Goal: Find specific page/section: Find specific page/section

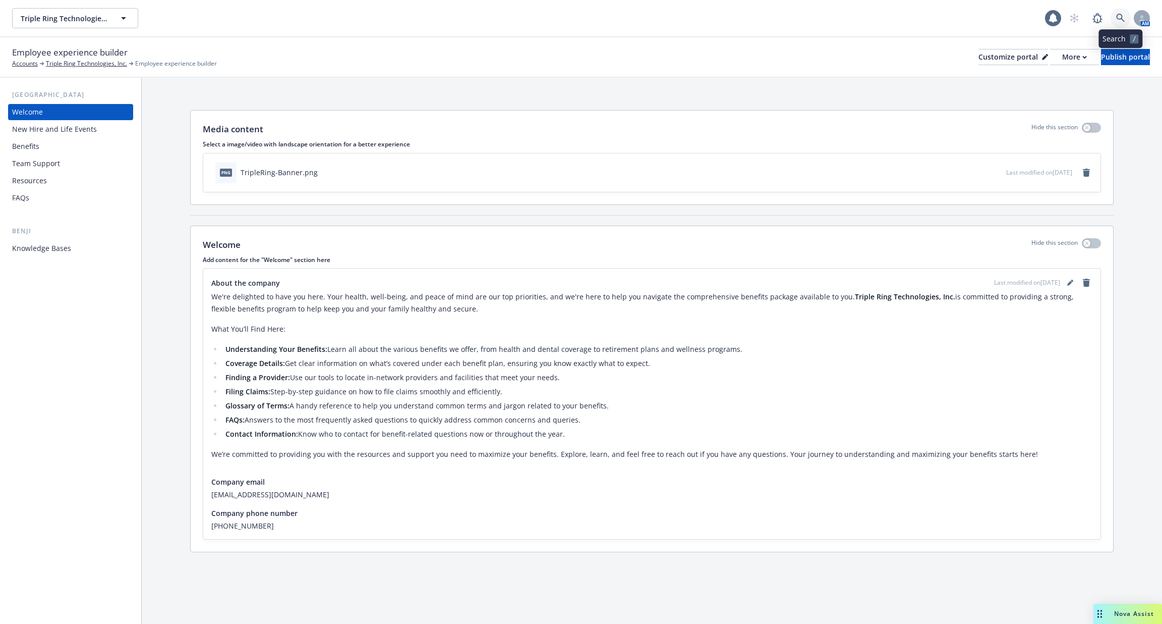
click at [1123, 18] on icon at bounding box center [1121, 18] width 9 height 9
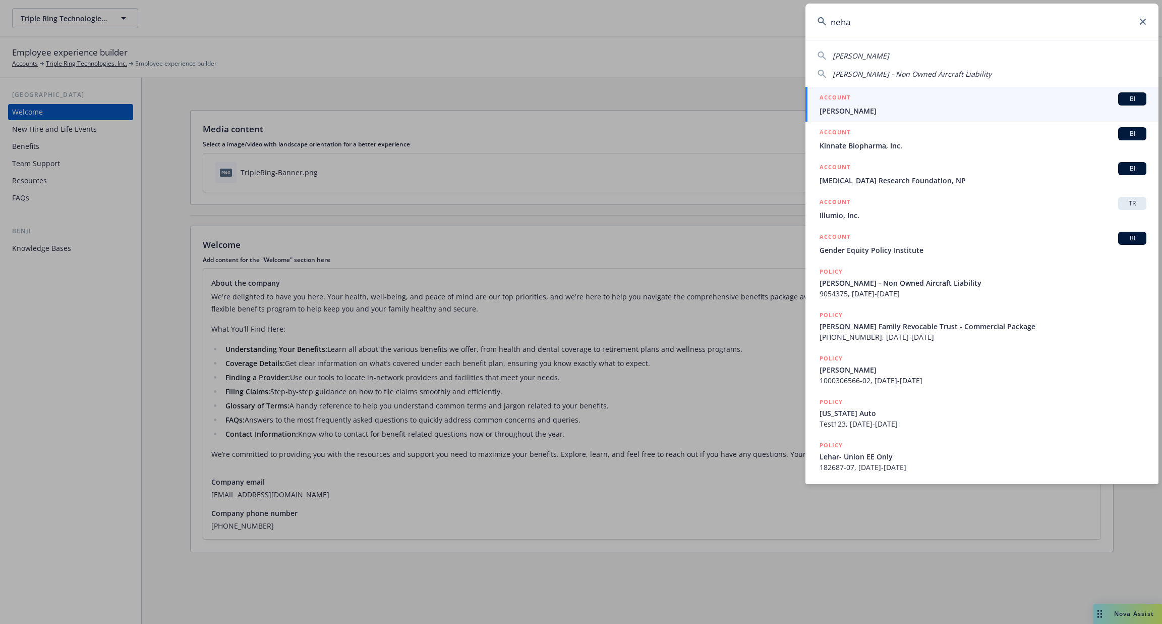
click at [880, 31] on input "neha" at bounding box center [982, 22] width 353 height 36
click at [948, 20] on input "neha" at bounding box center [982, 22] width 353 height 36
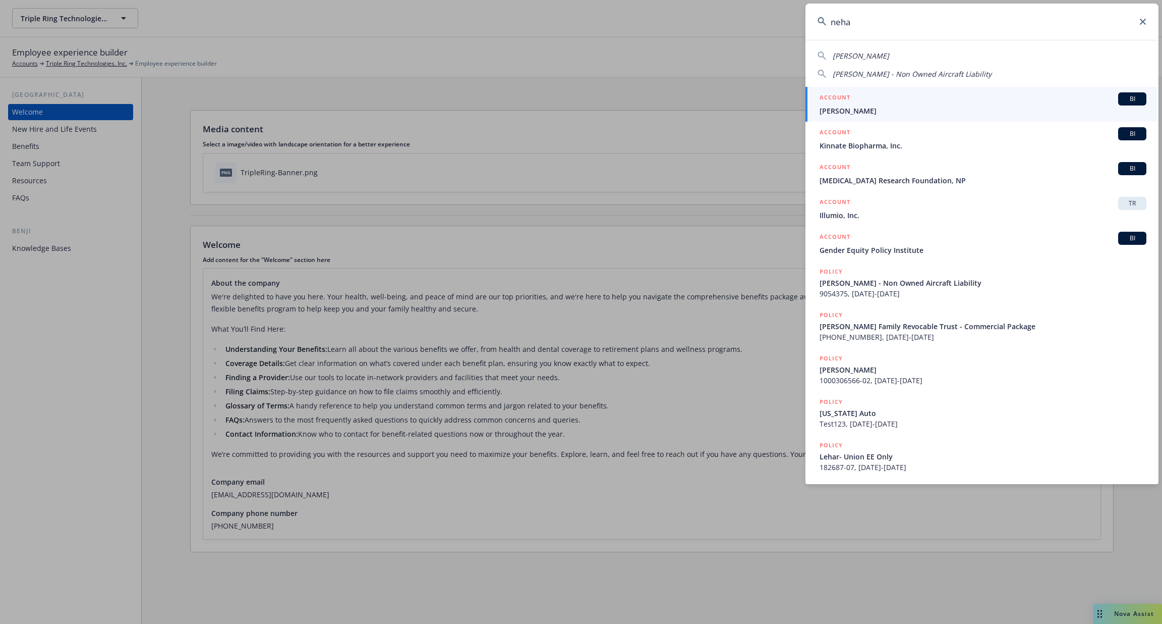
click at [948, 20] on input "neha" at bounding box center [982, 22] width 353 height 36
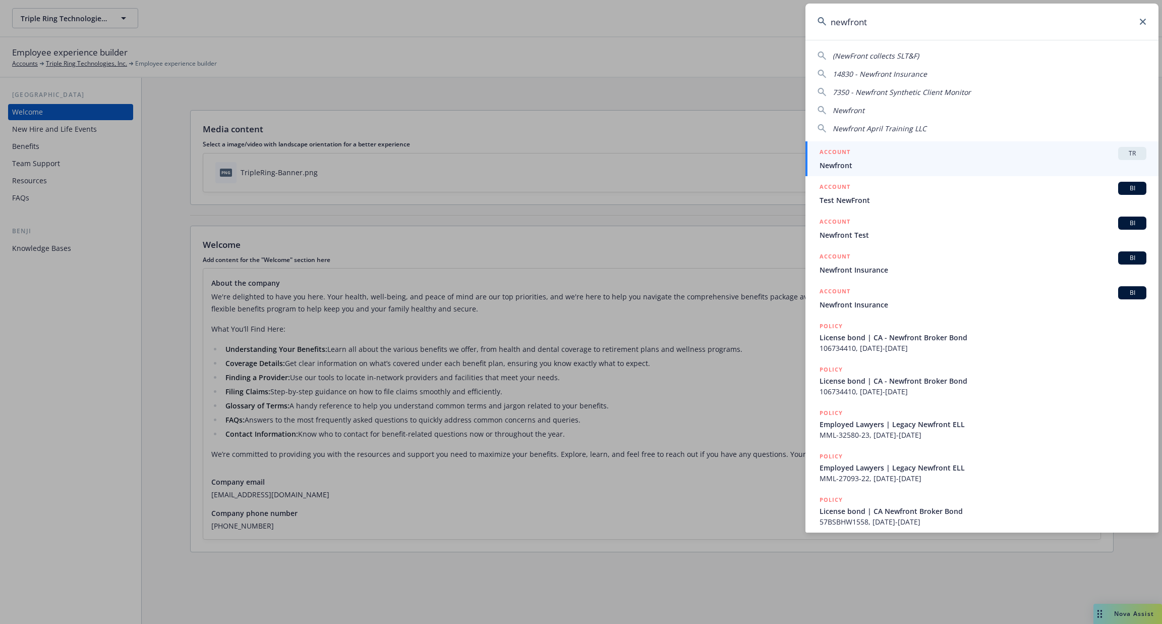
type input "newfront"
click at [902, 163] on span "Newfront" at bounding box center [983, 165] width 327 height 11
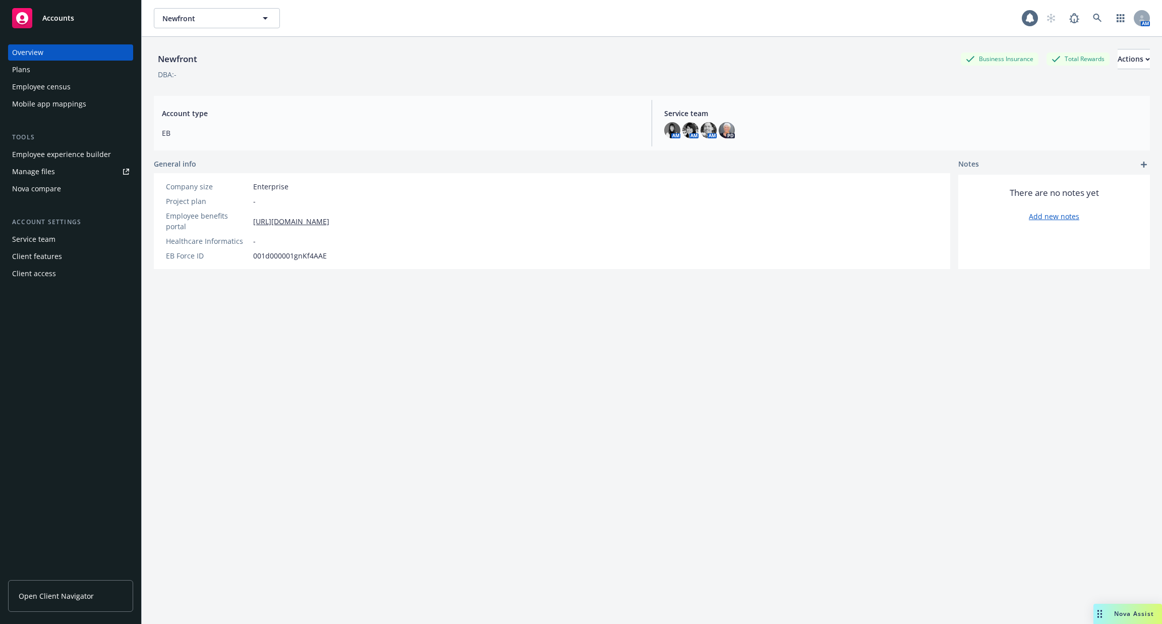
click at [78, 103] on div "Mobile app mappings" at bounding box center [49, 104] width 74 height 16
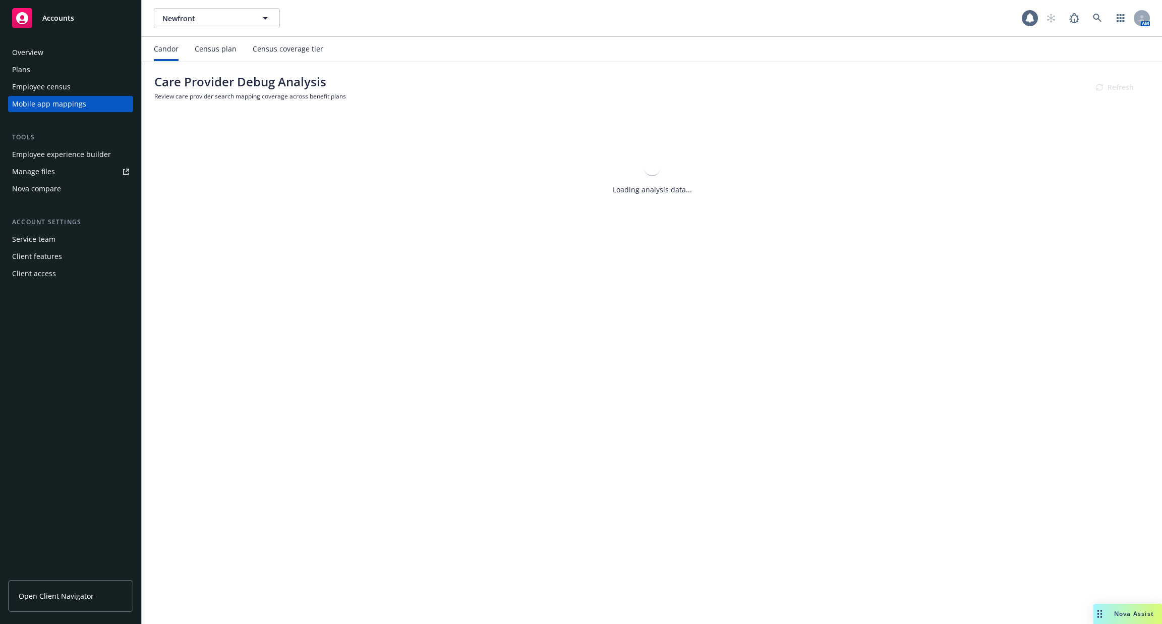
click at [229, 49] on div "Census plan" at bounding box center [216, 49] width 42 height 8
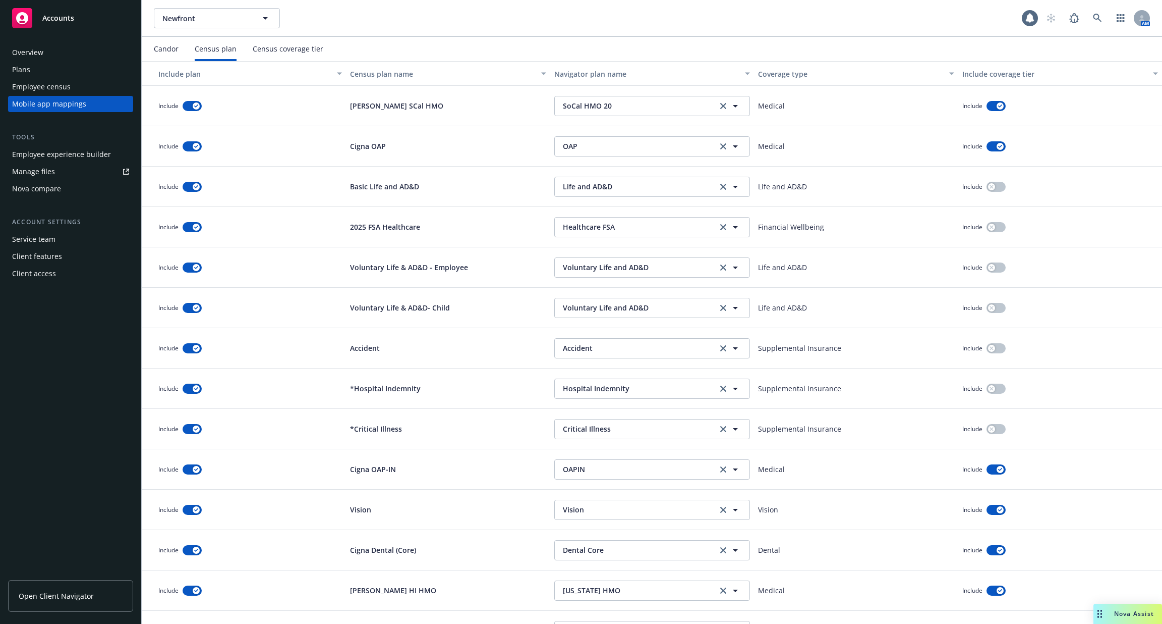
click at [285, 49] on div "Census coverage tier" at bounding box center [288, 49] width 71 height 8
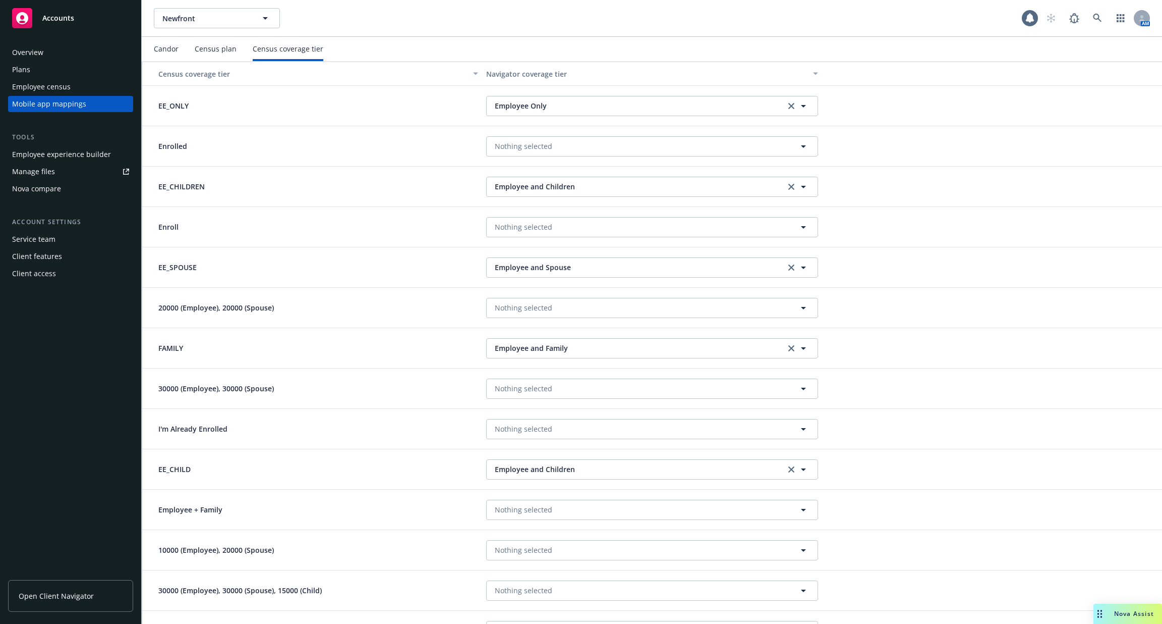
click at [223, 49] on div "Census plan" at bounding box center [216, 49] width 42 height 8
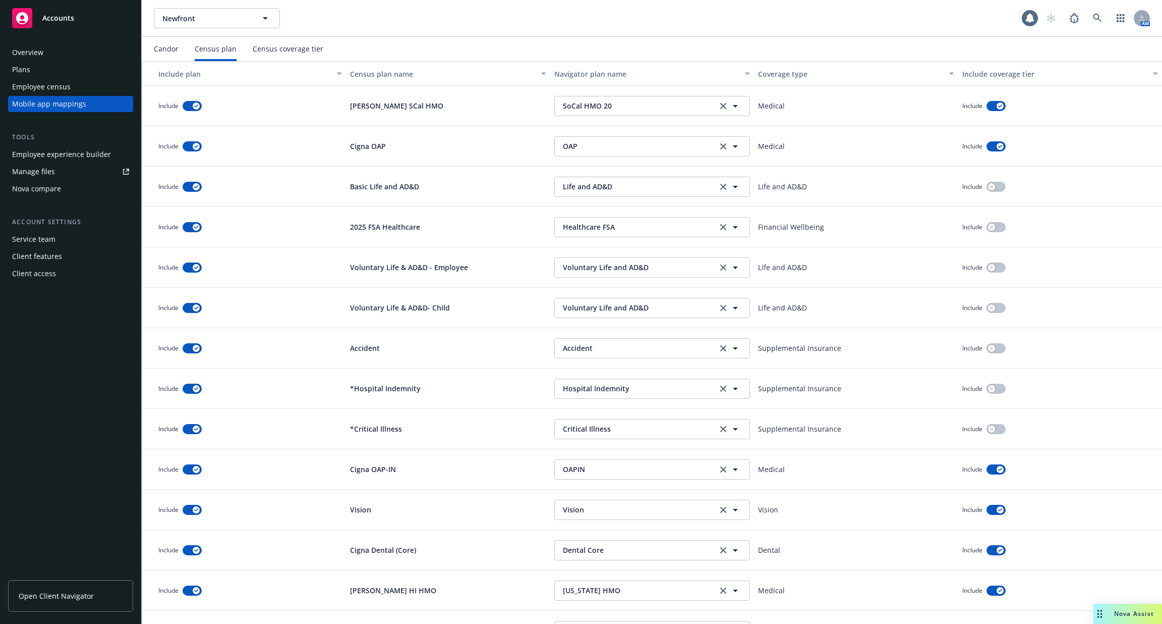
click at [300, 43] on div "Census coverage tier" at bounding box center [288, 49] width 71 height 24
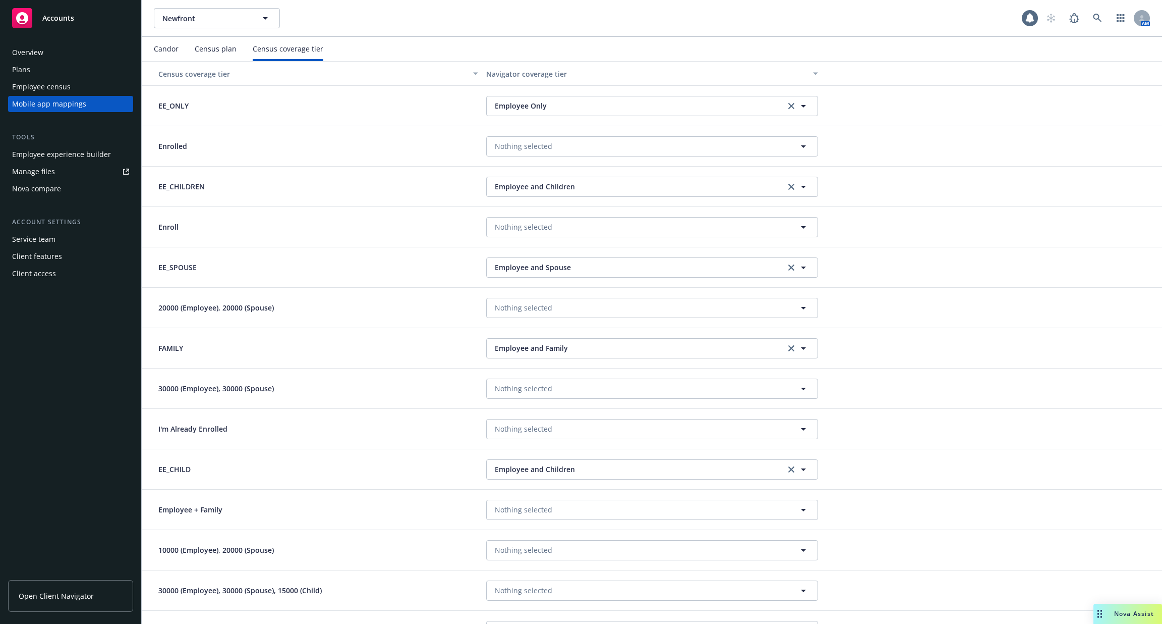
click at [220, 49] on div "Census plan" at bounding box center [216, 49] width 42 height 8
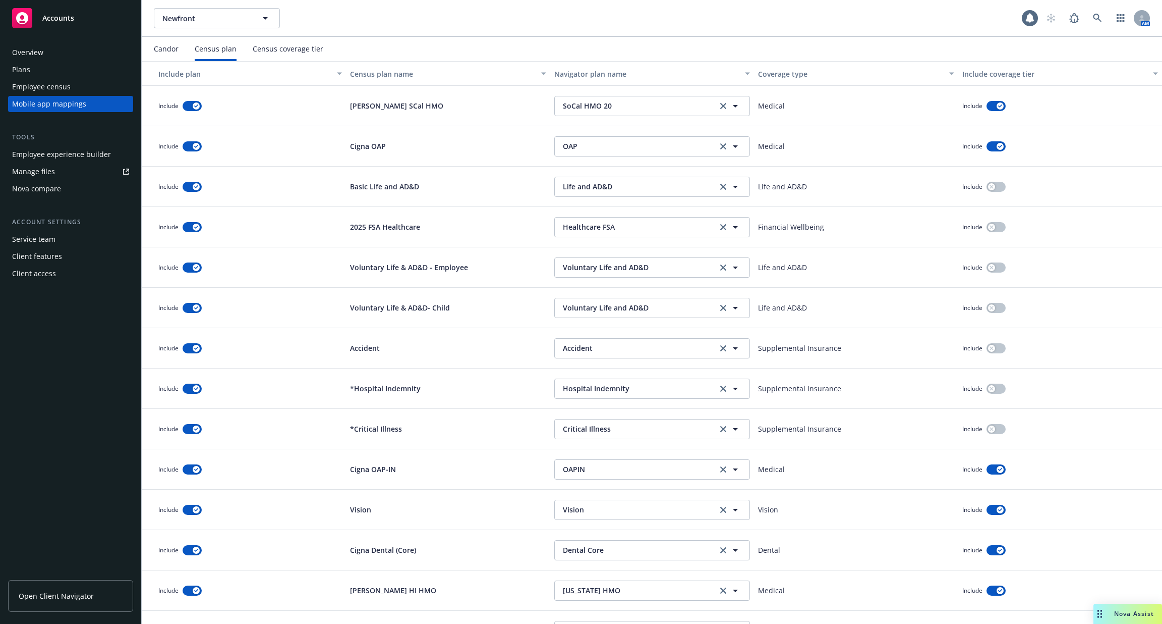
click at [171, 51] on div "Candor" at bounding box center [166, 49] width 25 height 8
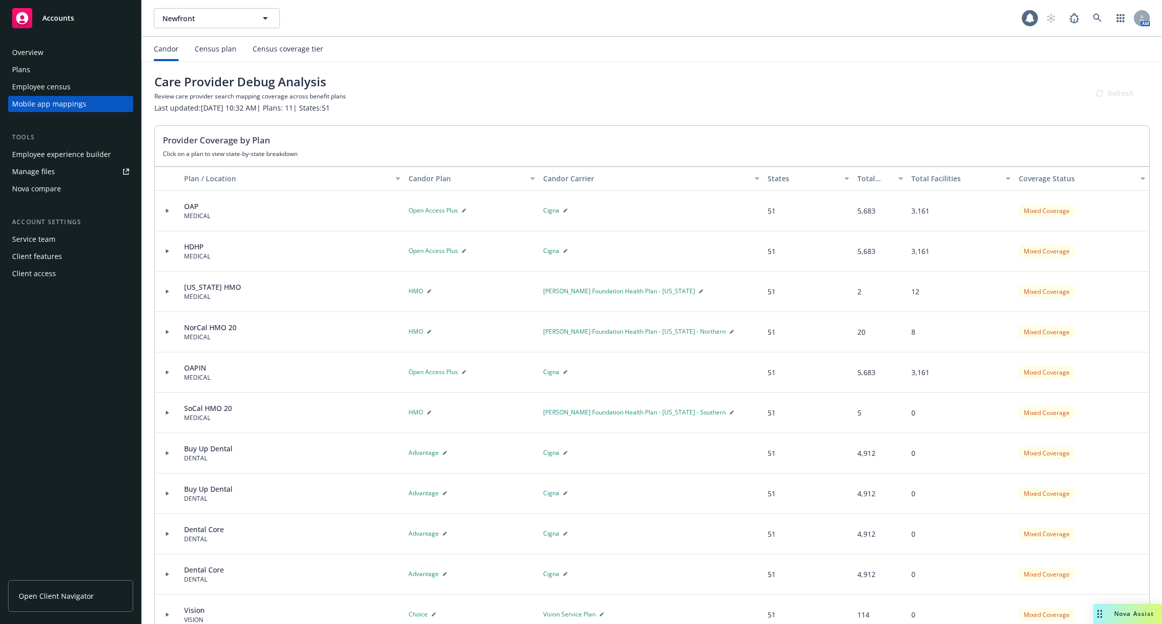
click at [284, 49] on div "Census coverage tier" at bounding box center [288, 49] width 71 height 8
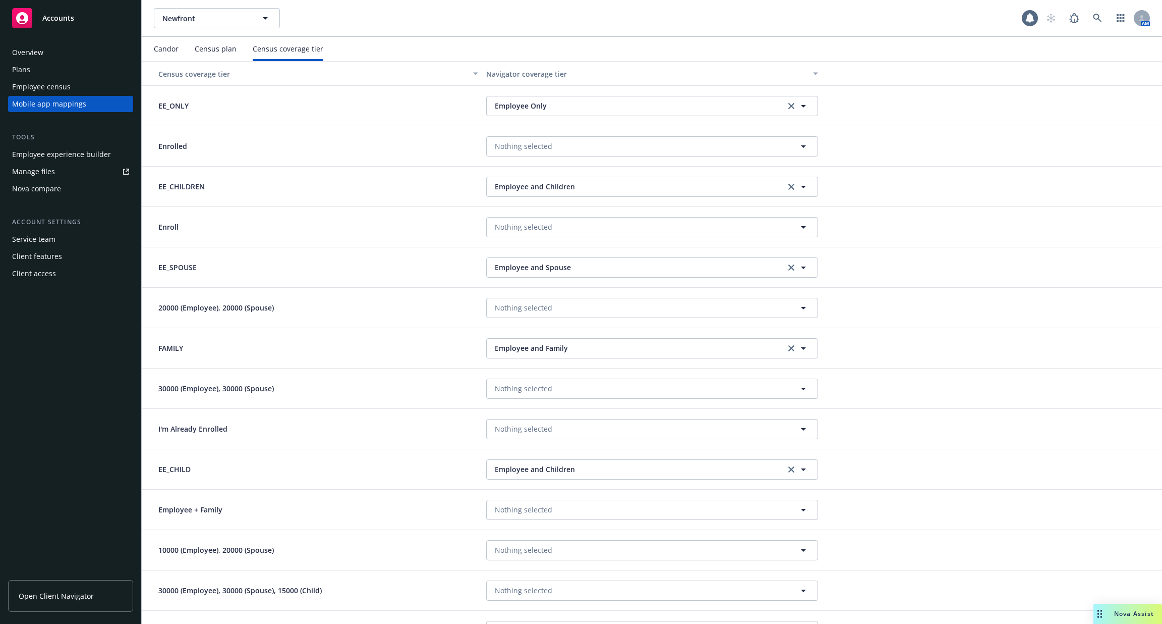
click at [215, 48] on div "Census plan" at bounding box center [216, 49] width 42 height 8
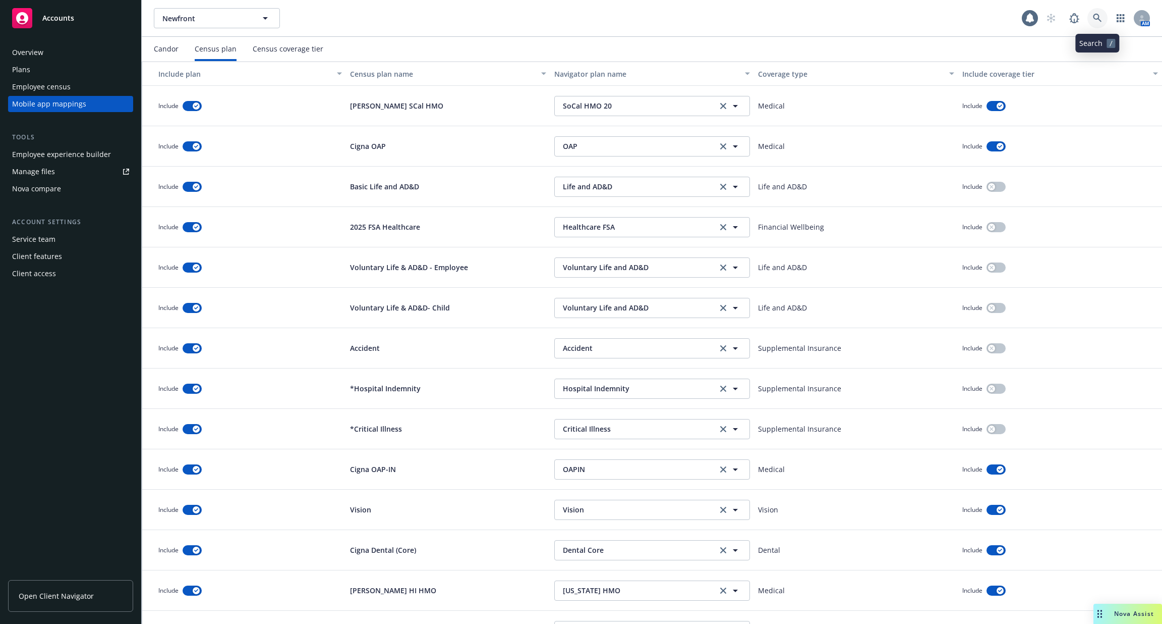
click at [1089, 15] on link at bounding box center [1098, 18] width 20 height 20
